Goal: Transaction & Acquisition: Purchase product/service

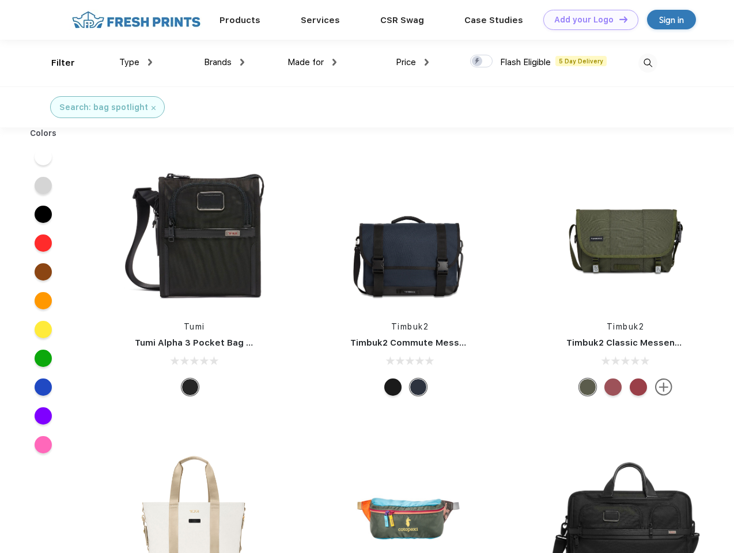
click at [586, 20] on link "Add your Logo Design Tool" at bounding box center [590, 20] width 95 height 20
click at [0, 0] on div "Design Tool" at bounding box center [0, 0] width 0 height 0
click at [618, 19] on link "Add your Logo Design Tool" at bounding box center [590, 20] width 95 height 20
click at [55, 63] on div "Filter" at bounding box center [63, 62] width 24 height 13
click at [136, 62] on span "Type" at bounding box center [129, 62] width 20 height 10
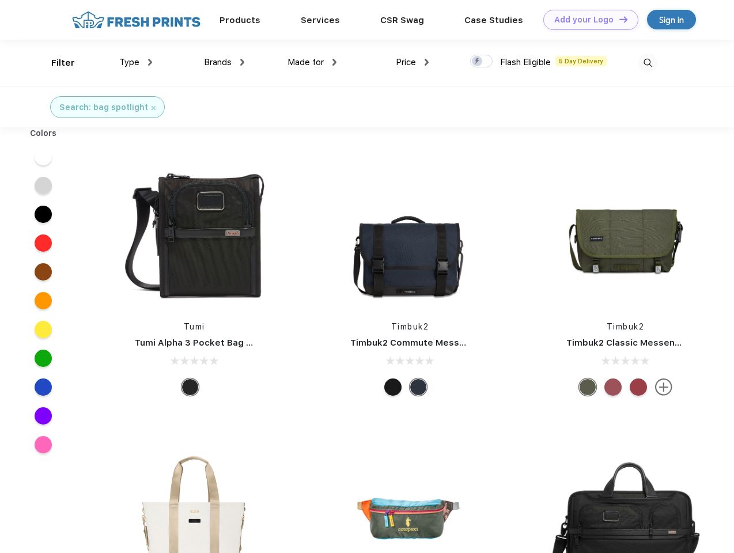
click at [224, 62] on span "Brands" at bounding box center [218, 62] width 28 height 10
click at [312, 62] on span "Made for" at bounding box center [305, 62] width 36 height 10
click at [412, 62] on span "Price" at bounding box center [406, 62] width 20 height 10
click at [482, 62] on div at bounding box center [481, 61] width 22 height 13
click at [478, 62] on input "checkbox" at bounding box center [473, 57] width 7 height 7
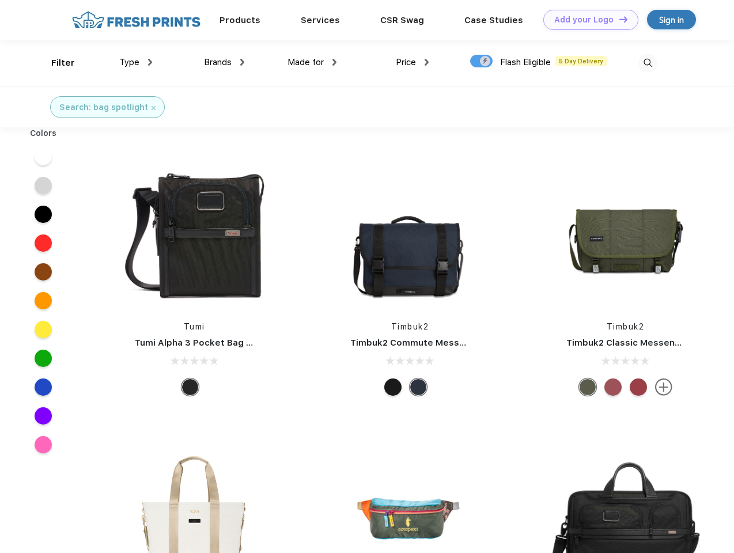
click at [648, 63] on img at bounding box center [647, 63] width 19 height 19
